Goal: Information Seeking & Learning: Learn about a topic

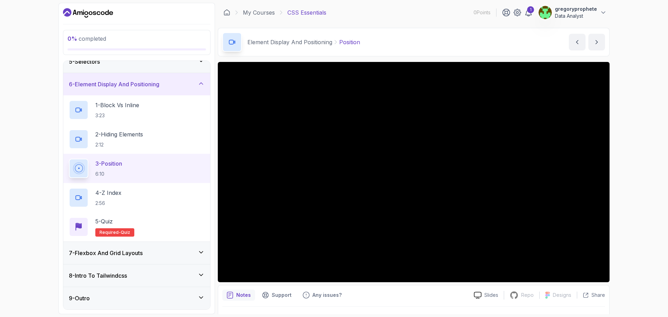
scroll to position [42, 0]
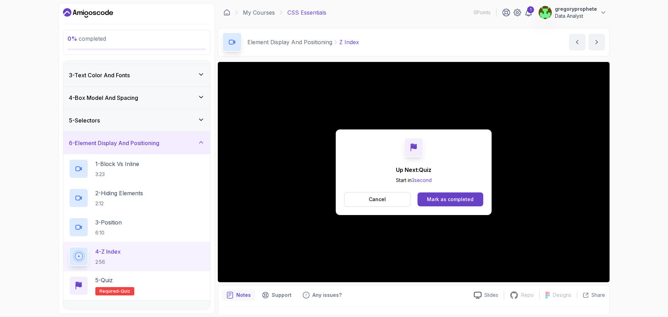
scroll to position [101, 0]
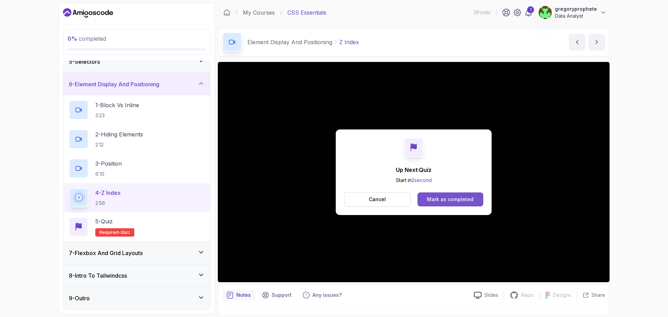
click at [451, 199] on div "Mark as completed" at bounding box center [450, 199] width 47 height 7
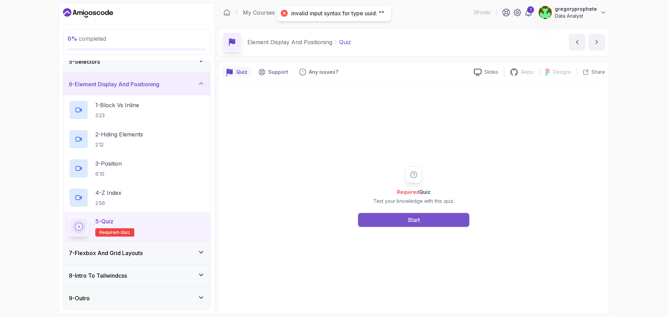
click at [423, 218] on button "Start" at bounding box center [413, 220] width 111 height 14
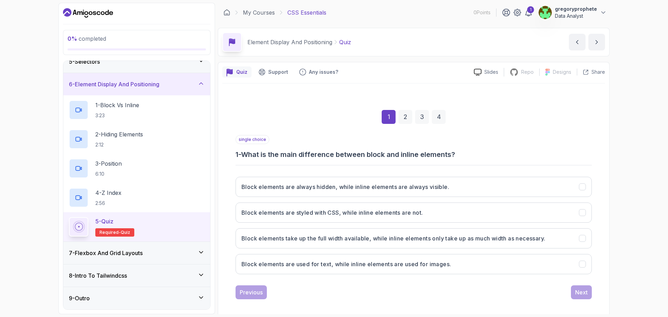
click at [501, 147] on div "single choice 1 - What is the main difference between block and inline elements?" at bounding box center [414, 147] width 357 height 24
click at [384, 194] on button "Block elements are always hidden, while inline elements are always visible." at bounding box center [414, 187] width 357 height 20
click at [373, 243] on button "Block elements take up the full width available, while inline elements only tak…" at bounding box center [414, 238] width 357 height 20
click at [581, 295] on div "Next" at bounding box center [582, 292] width 13 height 8
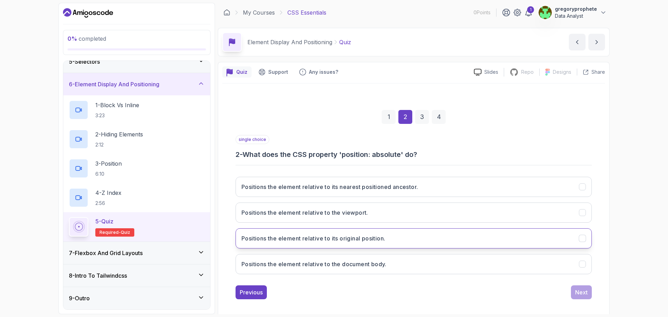
click at [312, 247] on button "Positions the element relative to its original position." at bounding box center [414, 238] width 357 height 20
click at [583, 291] on div "Next" at bounding box center [582, 292] width 13 height 8
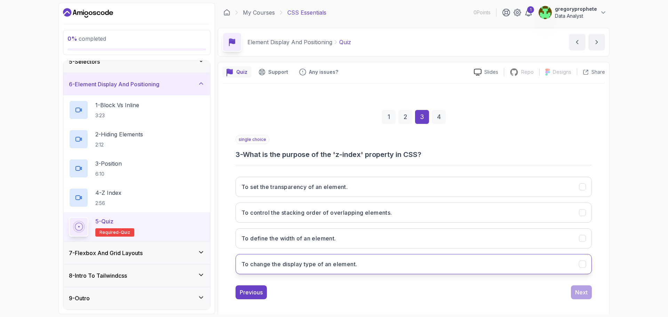
click at [366, 267] on button "To change the display type of an element." at bounding box center [414, 264] width 357 height 20
click at [349, 209] on h3 "To control the stacking order of overlapping elements." at bounding box center [317, 213] width 151 height 8
click at [580, 292] on div "Next" at bounding box center [582, 292] width 13 height 8
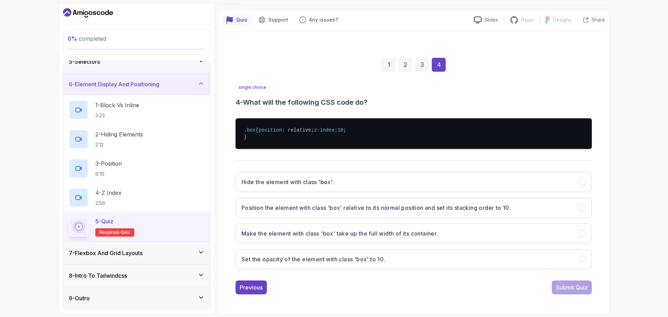
scroll to position [66, 0]
click at [475, 209] on h3 "Position the element with class 'box' relative to its normal position and set i…" at bounding box center [376, 208] width 269 height 8
click at [569, 288] on div "Submit Quiz" at bounding box center [572, 287] width 32 height 8
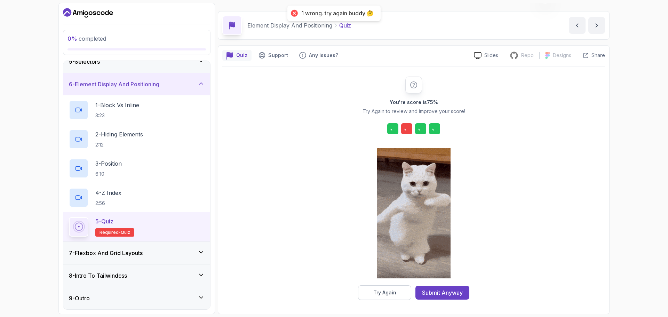
scroll to position [17, 0]
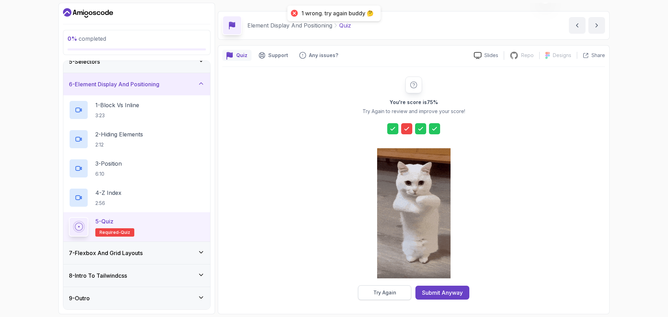
click at [377, 292] on div "Try Again" at bounding box center [385, 292] width 23 height 7
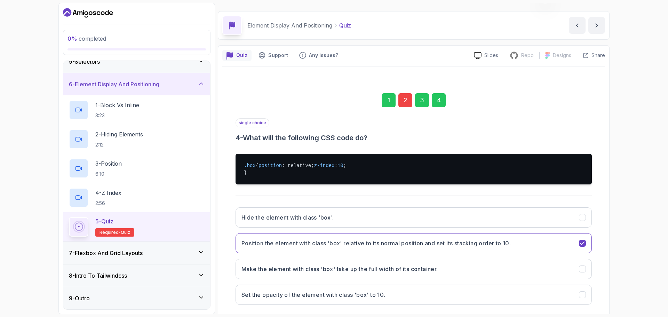
click at [401, 103] on div "2" at bounding box center [406, 100] width 14 height 14
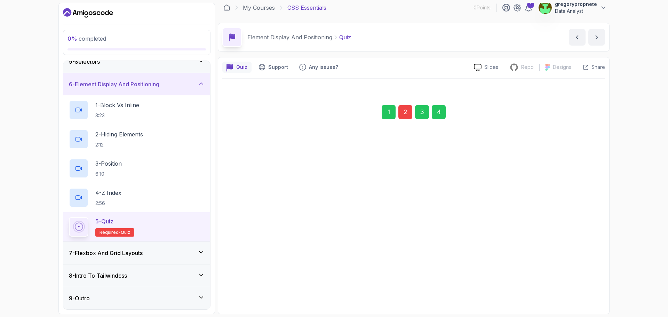
scroll to position [5, 0]
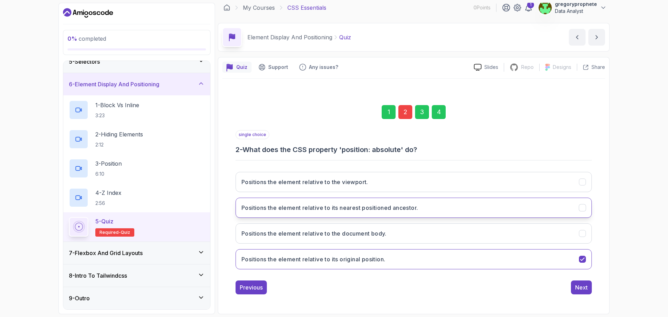
click at [436, 210] on button "Positions the element relative to its nearest positioned ancestor." at bounding box center [414, 208] width 357 height 20
click at [581, 289] on div "Next" at bounding box center [582, 287] width 13 height 8
click at [436, 109] on div "4" at bounding box center [439, 112] width 14 height 14
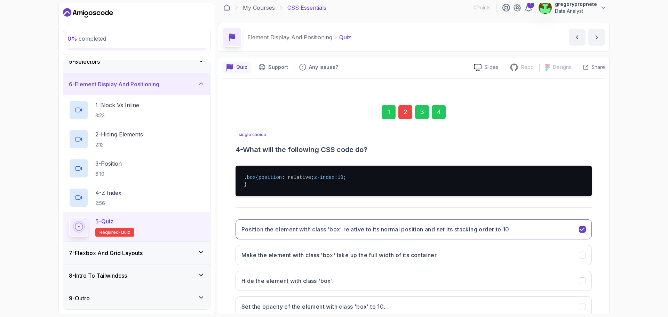
scroll to position [66, 0]
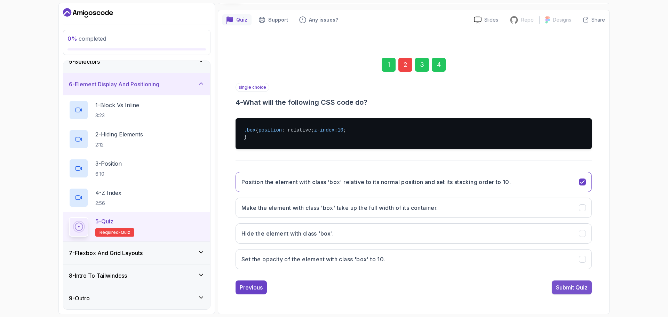
click at [585, 286] on div "Submit Quiz" at bounding box center [572, 287] width 32 height 8
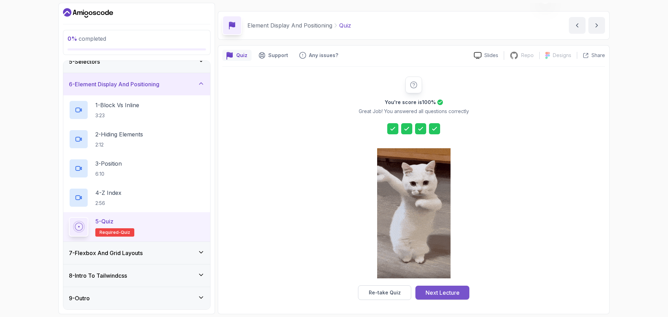
click at [448, 292] on div "Next Lecture" at bounding box center [443, 293] width 34 height 8
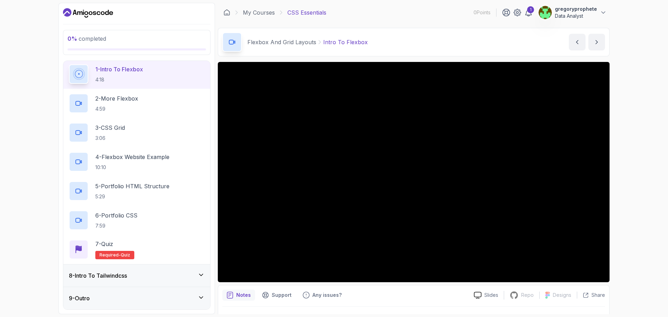
scroll to position [101, 0]
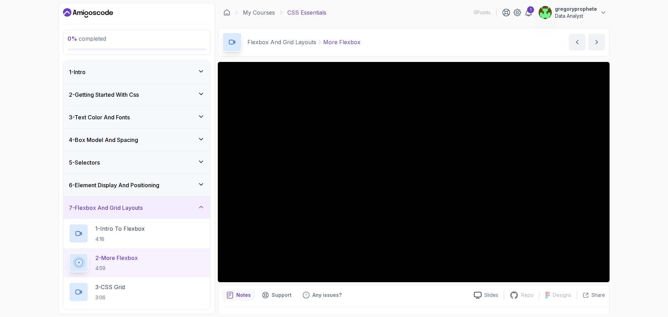
drag, startPoint x: 88, startPoint y: 41, endPoint x: 125, endPoint y: 40, distance: 37.6
click at [91, 41] on span "0 % completed" at bounding box center [87, 38] width 39 height 7
click at [74, 39] on span "0 %" at bounding box center [73, 38] width 10 height 7
click at [111, 37] on p "0 % completed" at bounding box center [137, 38] width 139 height 8
drag, startPoint x: 66, startPoint y: 35, endPoint x: 197, endPoint y: 53, distance: 131.9
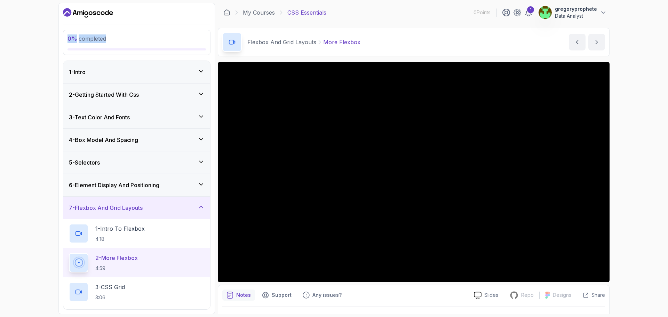
click at [197, 53] on div "0 % completed" at bounding box center [137, 42] width 148 height 25
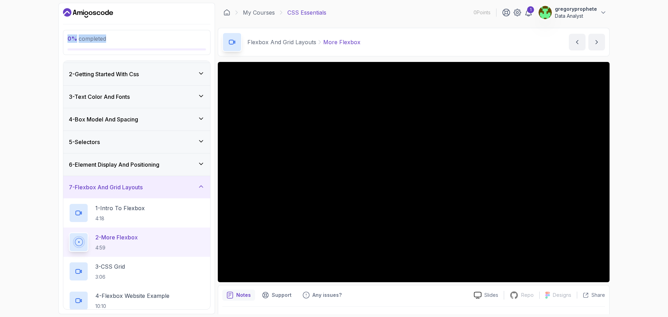
scroll to position [20, 0]
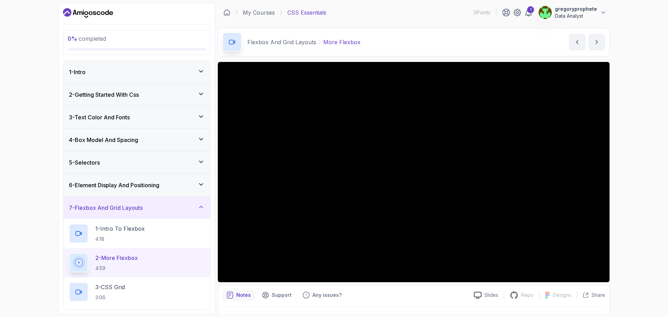
click at [84, 38] on span "0 % completed" at bounding box center [87, 38] width 39 height 7
click at [123, 36] on p "0 % completed" at bounding box center [137, 38] width 139 height 8
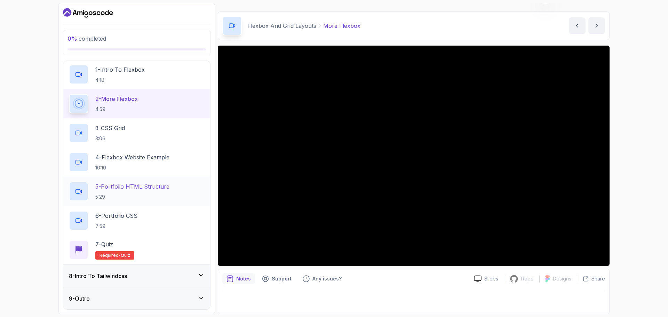
scroll to position [159, 0]
click at [158, 278] on div "8 - Intro To Tailwindcss" at bounding box center [137, 276] width 136 height 8
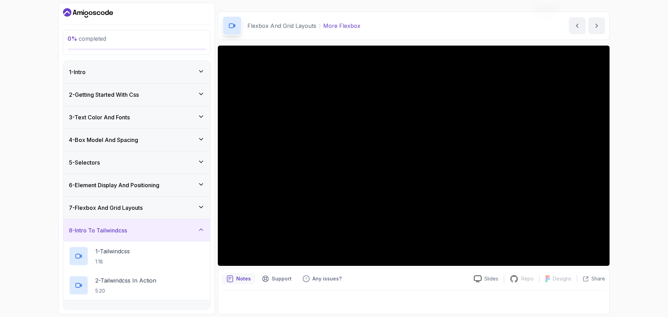
scroll to position [13, 0]
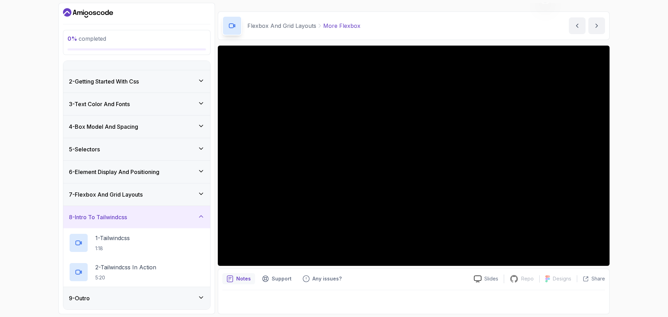
click at [185, 304] on div "9 - Outro" at bounding box center [136, 298] width 147 height 22
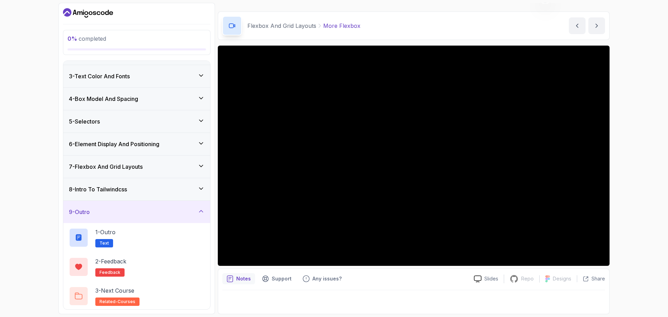
scroll to position [42, 0]
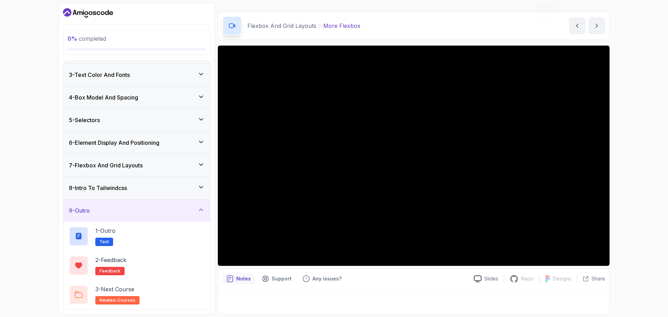
click at [11, 182] on div "0 % completed 1 - Intro 2 - Getting Started With Css 3 - Text Color And Fonts 4…" at bounding box center [334, 158] width 668 height 317
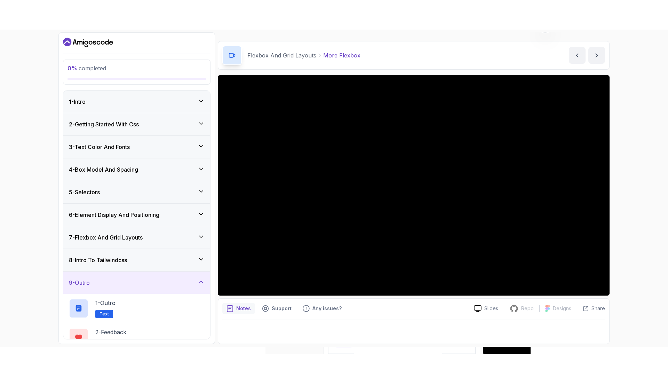
scroll to position [0, 0]
